Goal: Information Seeking & Learning: Find specific page/section

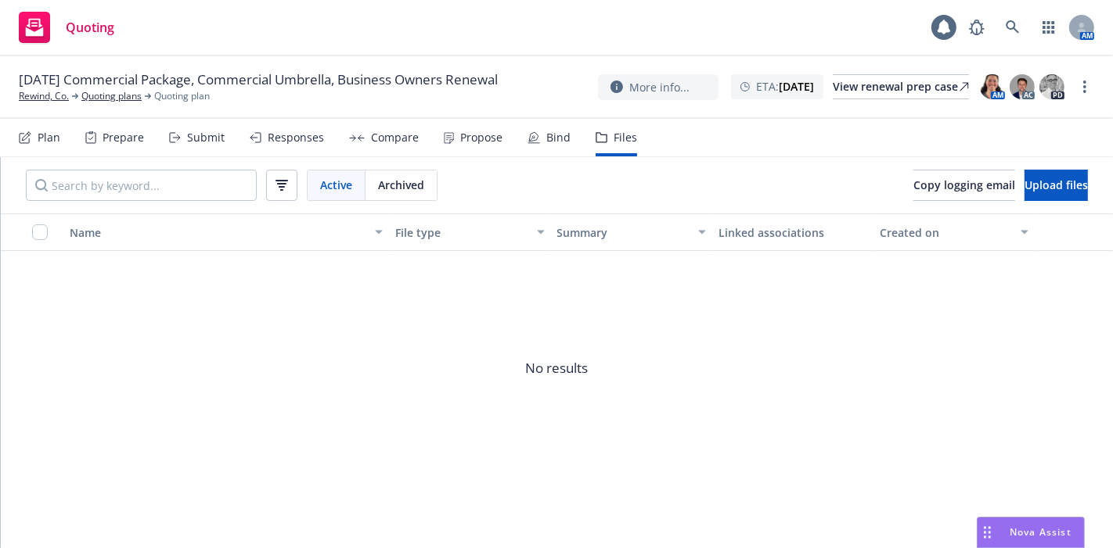
click at [1001, 11] on div "Quoting 1 AM" at bounding box center [556, 28] width 1113 height 56
click at [1006, 13] on link at bounding box center [1012, 27] width 31 height 31
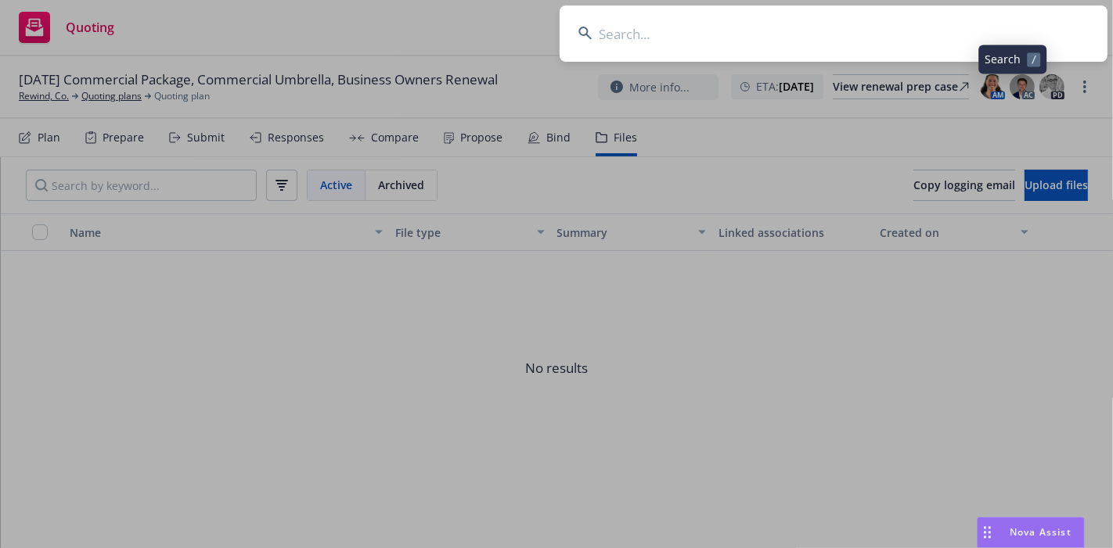
type input "n"
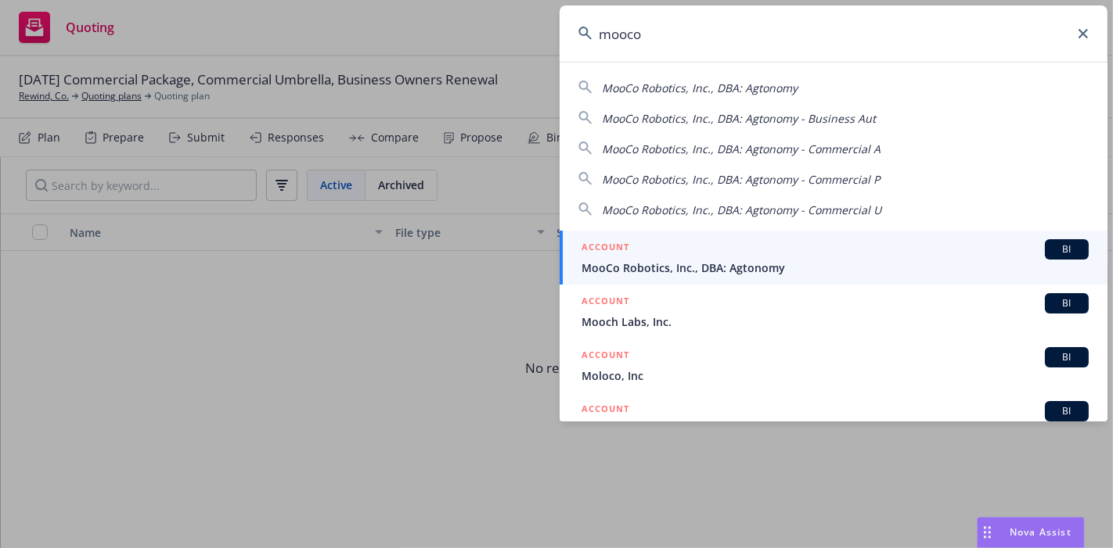
type input "mooco"
click at [710, 273] on span "MooCo Robotics, Inc., DBA: Agtonomy" at bounding box center [834, 268] width 507 height 16
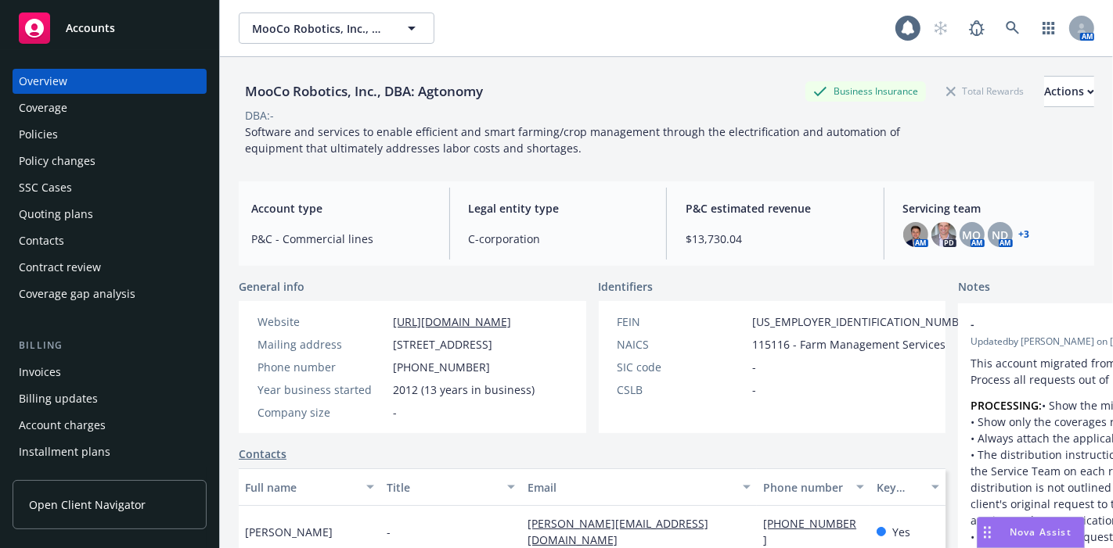
click at [146, 128] on div "Policies" at bounding box center [110, 134] width 182 height 25
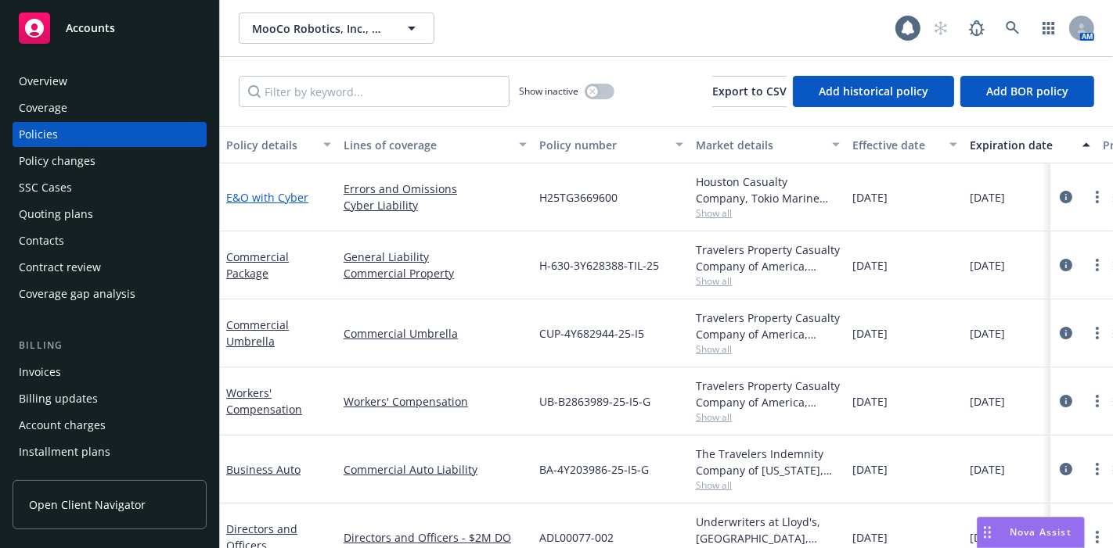
click at [261, 193] on link "E&O with Cyber" at bounding box center [267, 197] width 82 height 15
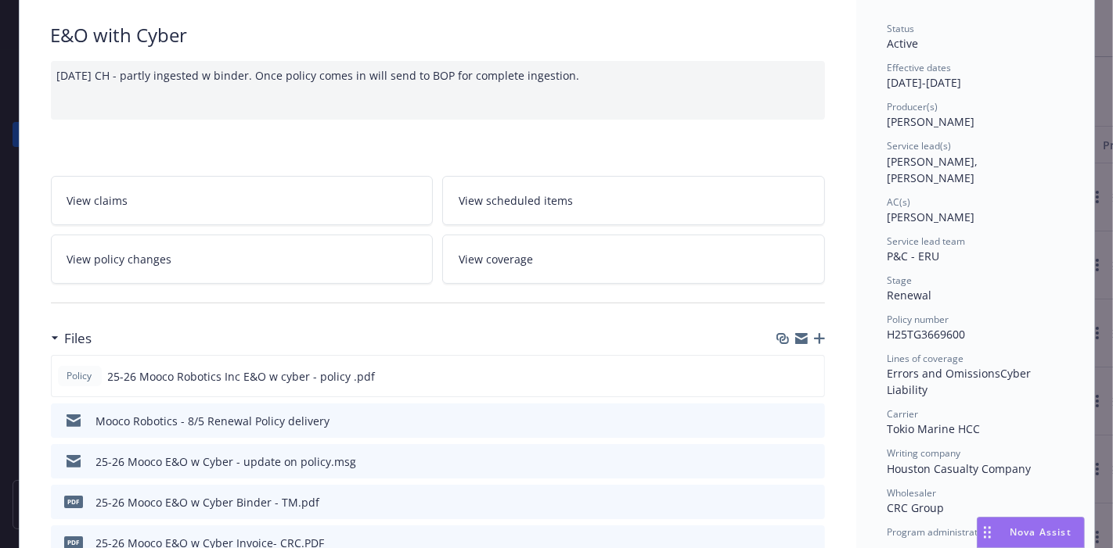
scroll to position [182, 0]
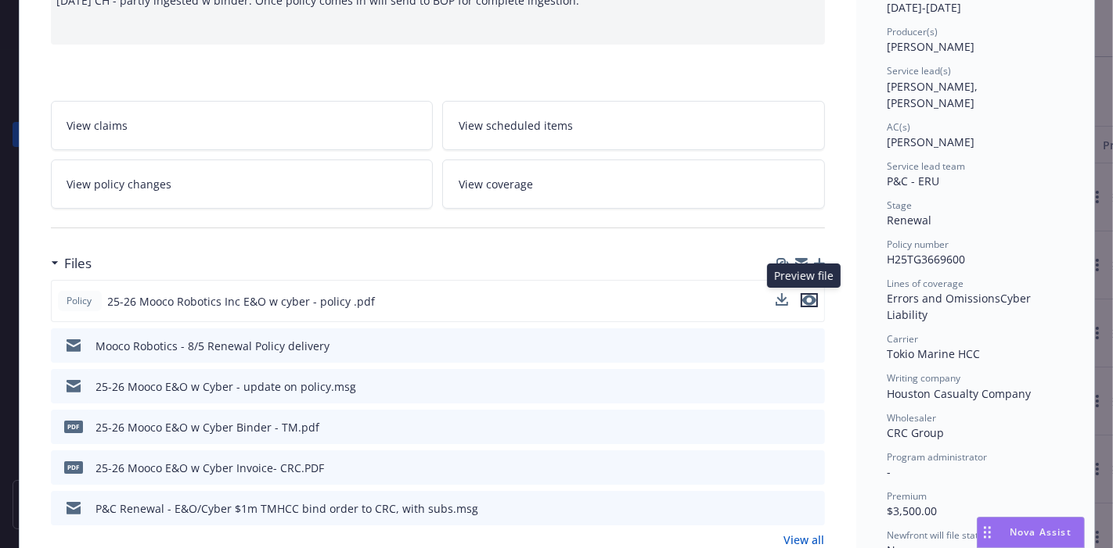
click at [802, 300] on icon "preview file" at bounding box center [809, 300] width 14 height 11
